Goal: Transaction & Acquisition: Book appointment/travel/reservation

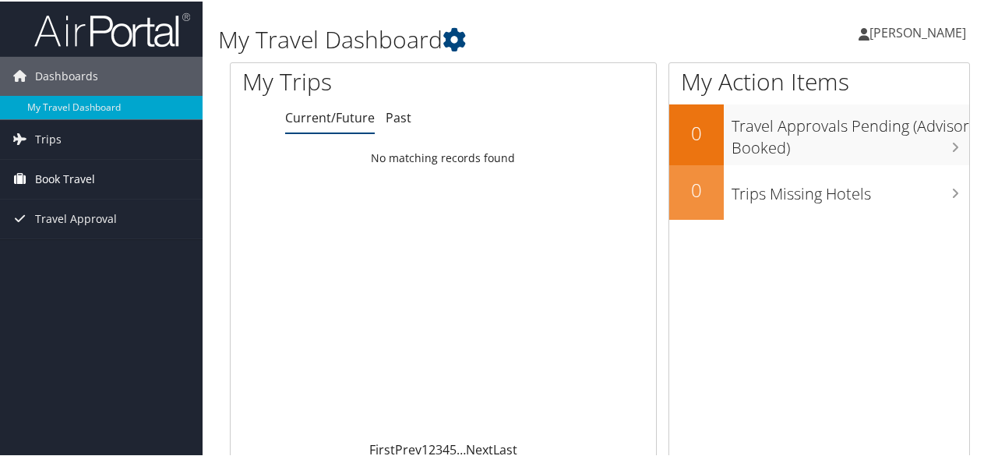
click at [73, 178] on span "Book Travel" at bounding box center [65, 177] width 60 height 39
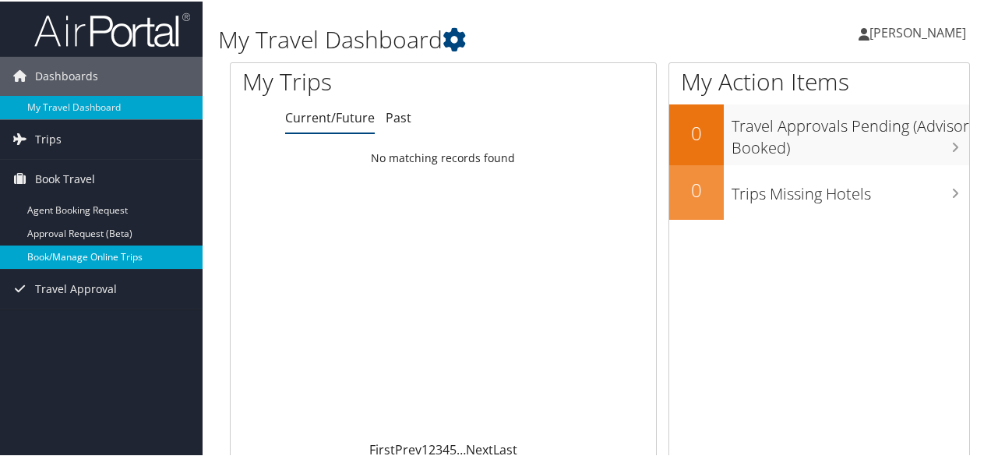
click at [94, 250] on link "Book/Manage Online Trips" at bounding box center [101, 255] width 203 height 23
